Goal: Information Seeking & Learning: Learn about a topic

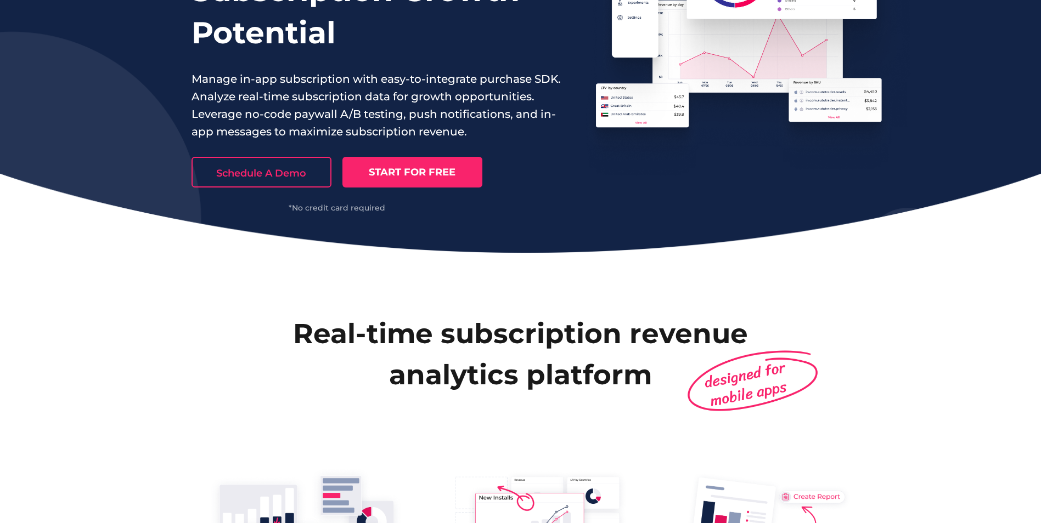
scroll to position [274, 0]
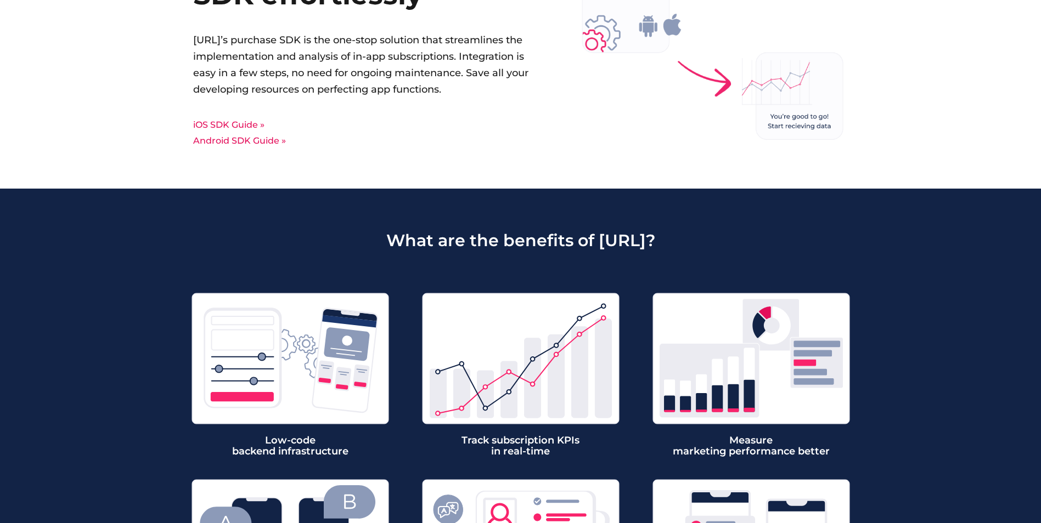
scroll to position [3127, 0]
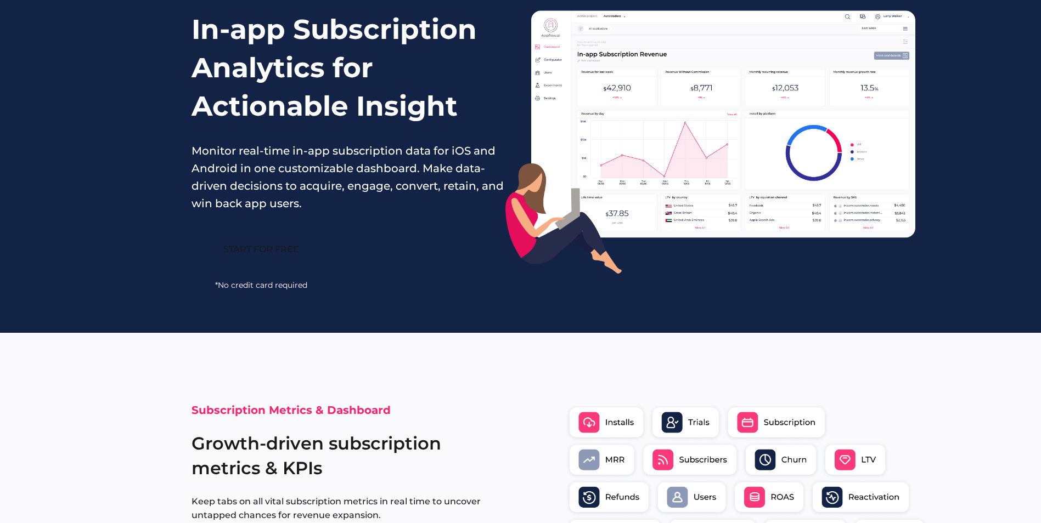
scroll to position [165, 0]
